Goal: Information Seeking & Learning: Learn about a topic

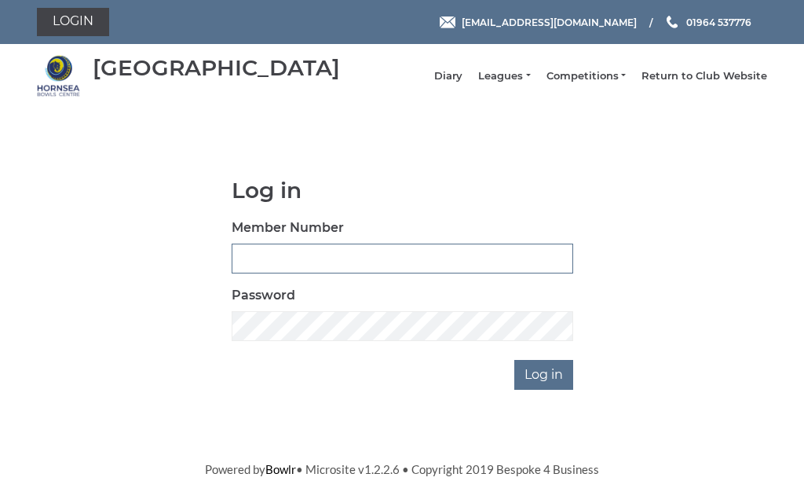
click at [333, 263] on input "Member Number" at bounding box center [403, 258] width 342 height 30
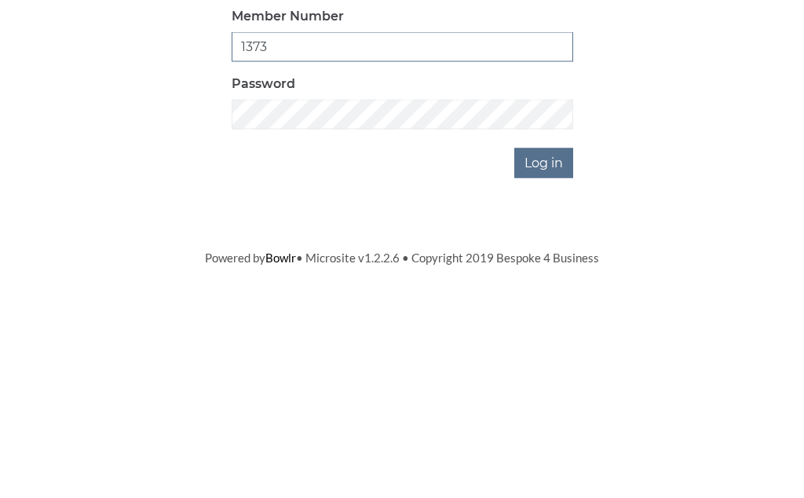
type input "1373"
click at [561, 360] on input "Log in" at bounding box center [543, 375] width 59 height 30
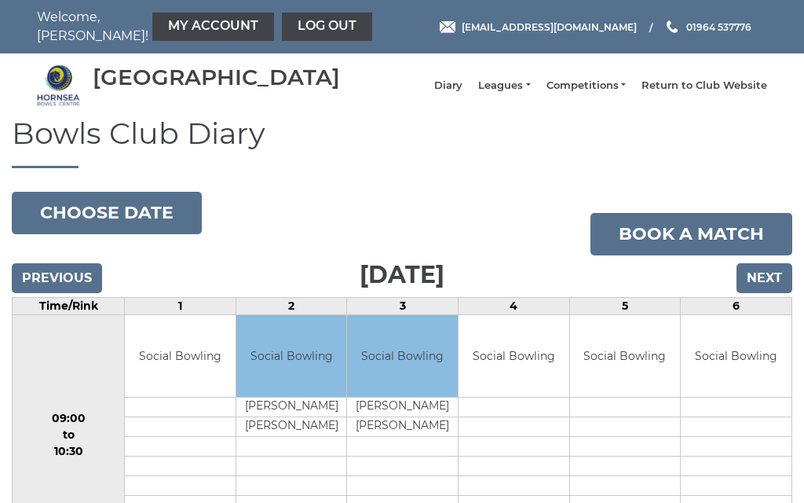
click at [530, 93] on link "Leagues" at bounding box center [504, 86] width 52 height 14
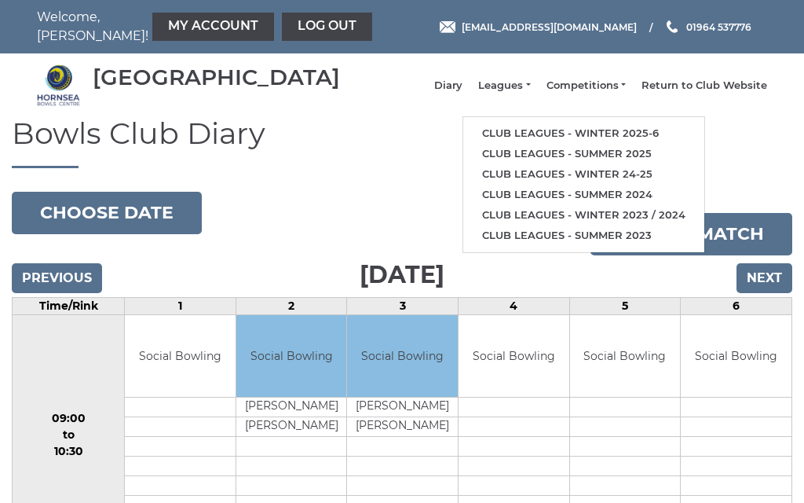
click at [636, 139] on link "Club leagues - Winter 2025-6" at bounding box center [583, 133] width 241 height 20
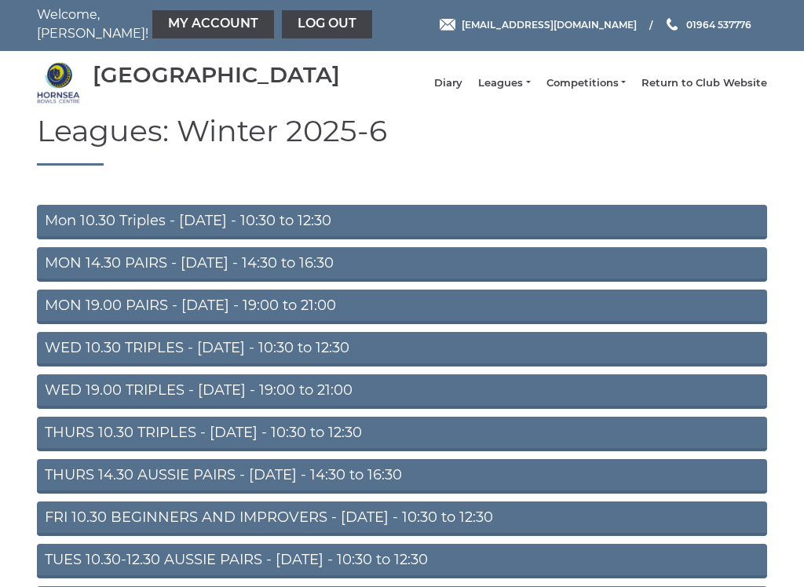
scroll to position [2, 0]
click at [226, 491] on link "THURS 14.30 AUSSIE PAIRS - Thursday - 14:30 to 16:30" at bounding box center [402, 476] width 730 height 35
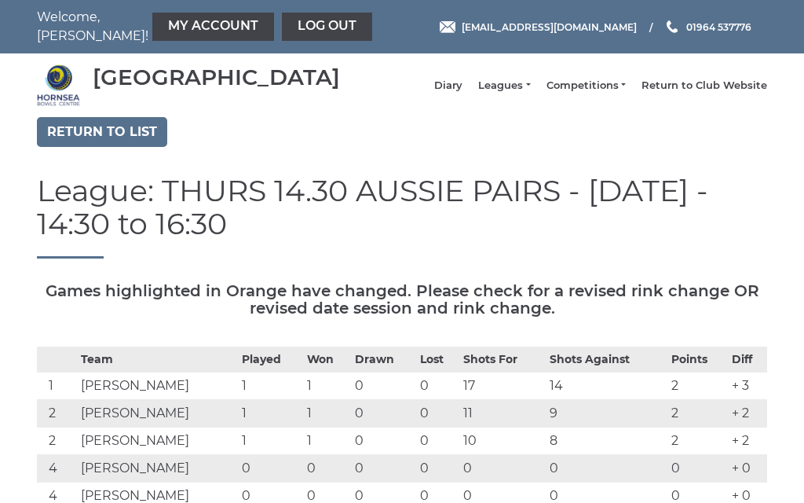
click at [530, 90] on link "Leagues" at bounding box center [504, 86] width 52 height 14
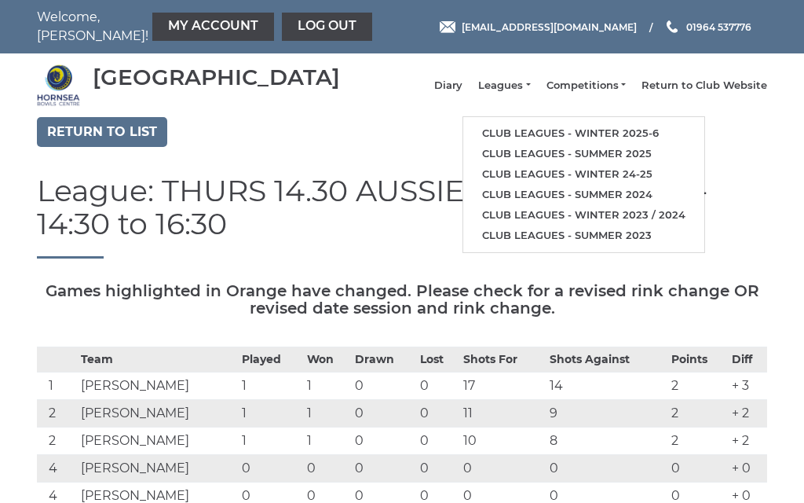
click at [580, 159] on link "Club leagues - Summer 2025" at bounding box center [583, 154] width 241 height 20
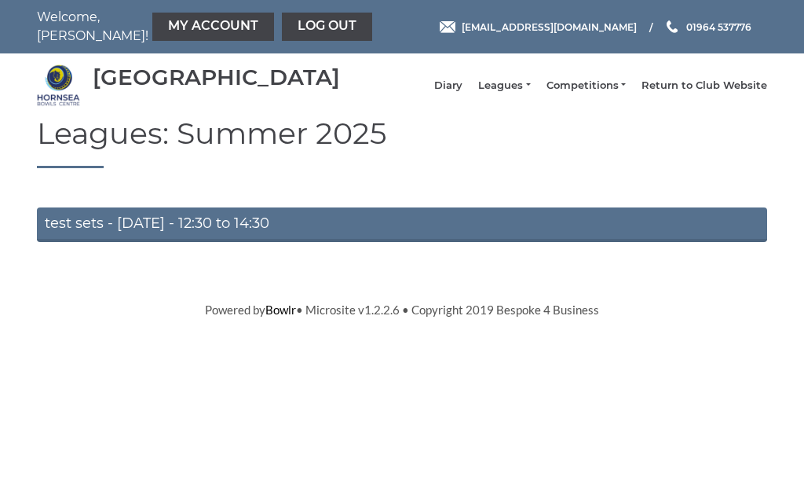
click at [530, 93] on link "Leagues" at bounding box center [504, 86] width 52 height 14
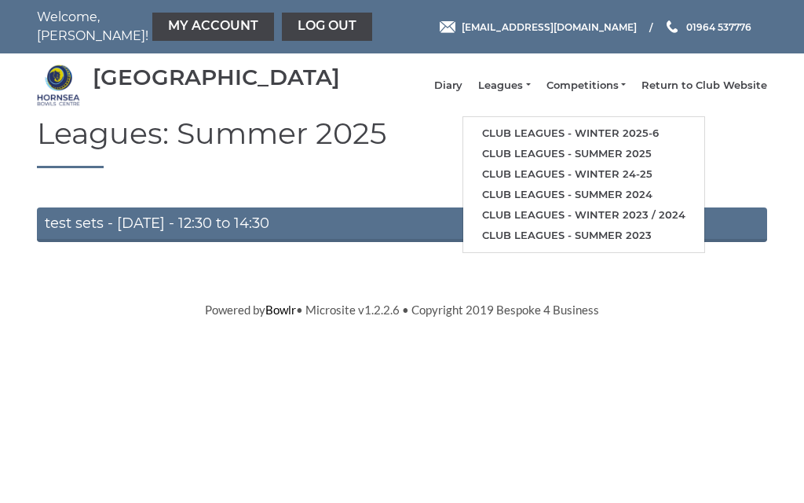
click at [566, 192] on link "Club leagues - Summer 2024" at bounding box center [583, 195] width 241 height 20
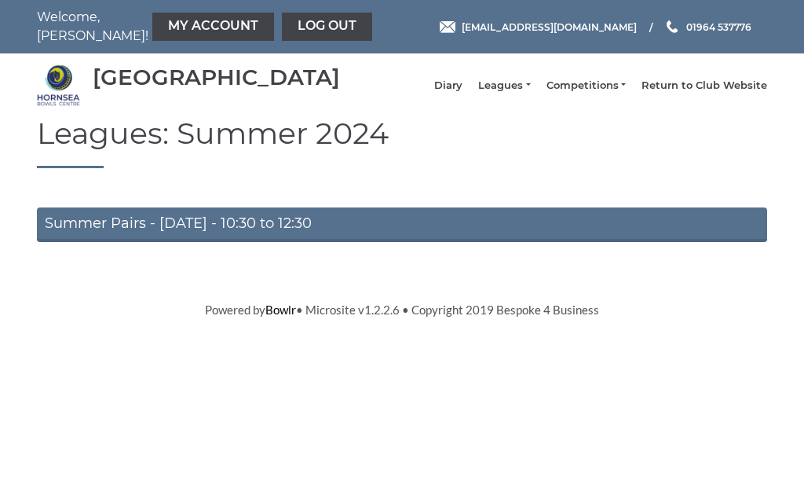
click at [553, 90] on li "Competitions Club competitions - Winter 2025-6 Club competitions - Summer 2025 …" at bounding box center [578, 86] width 95 height 30
click at [530, 93] on link "Leagues" at bounding box center [504, 86] width 52 height 14
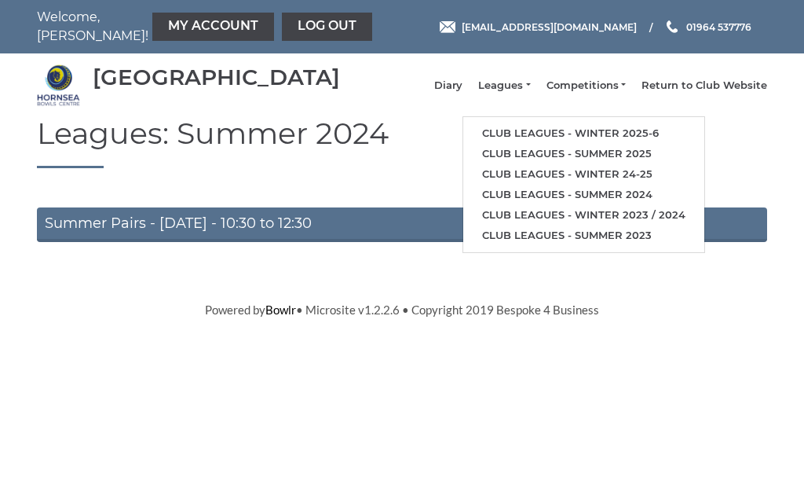
click at [566, 138] on link "Club leagues - Winter 2025-6" at bounding box center [583, 133] width 241 height 20
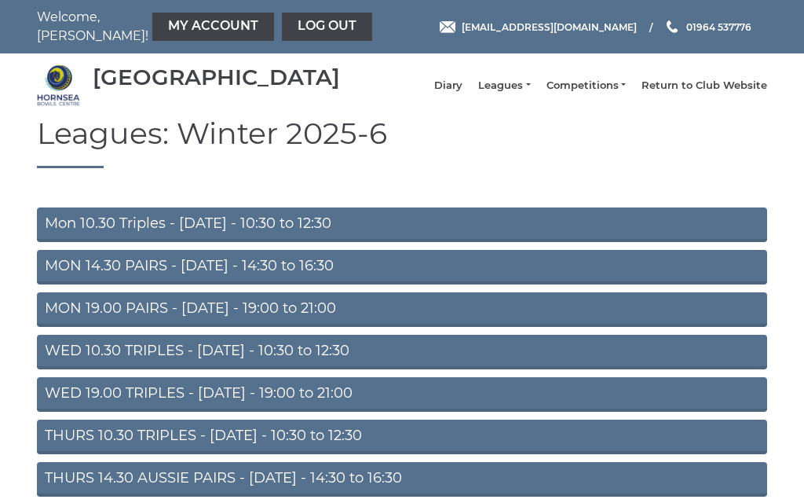
click at [459, 93] on link "Diary" at bounding box center [448, 86] width 28 height 14
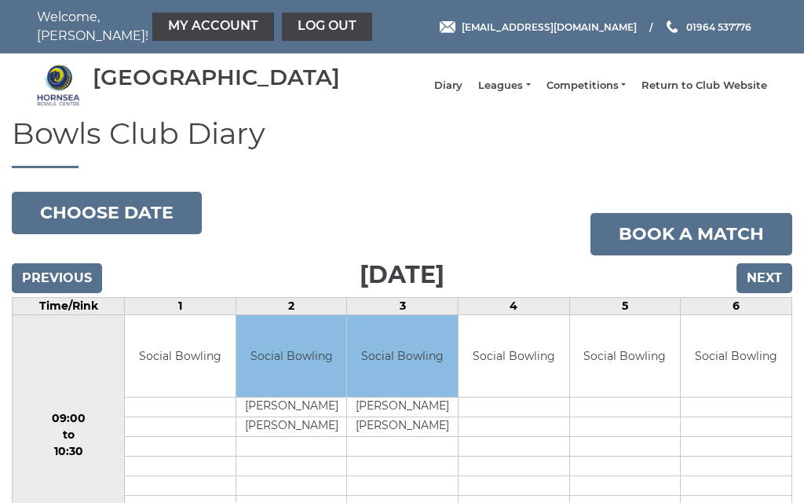
click at [766, 293] on input "Next" at bounding box center [765, 278] width 56 height 30
